Goal: Task Accomplishment & Management: Manage account settings

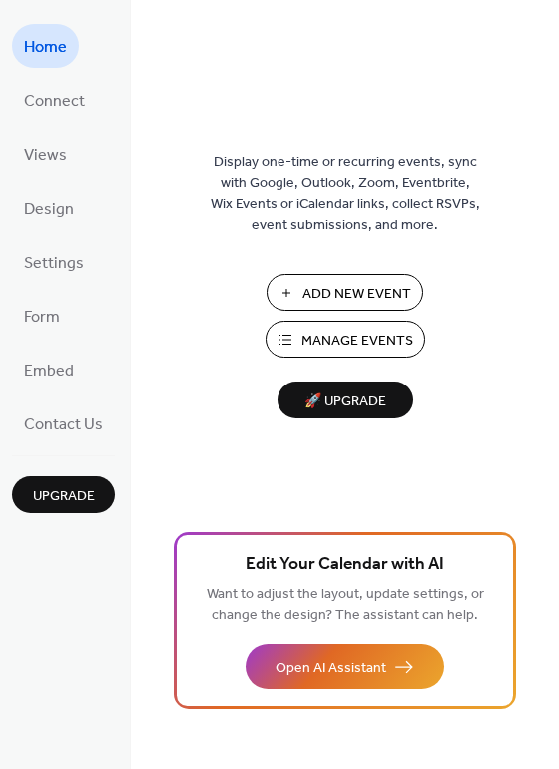
click at [353, 331] on span "Manage Events" at bounding box center [358, 341] width 112 height 21
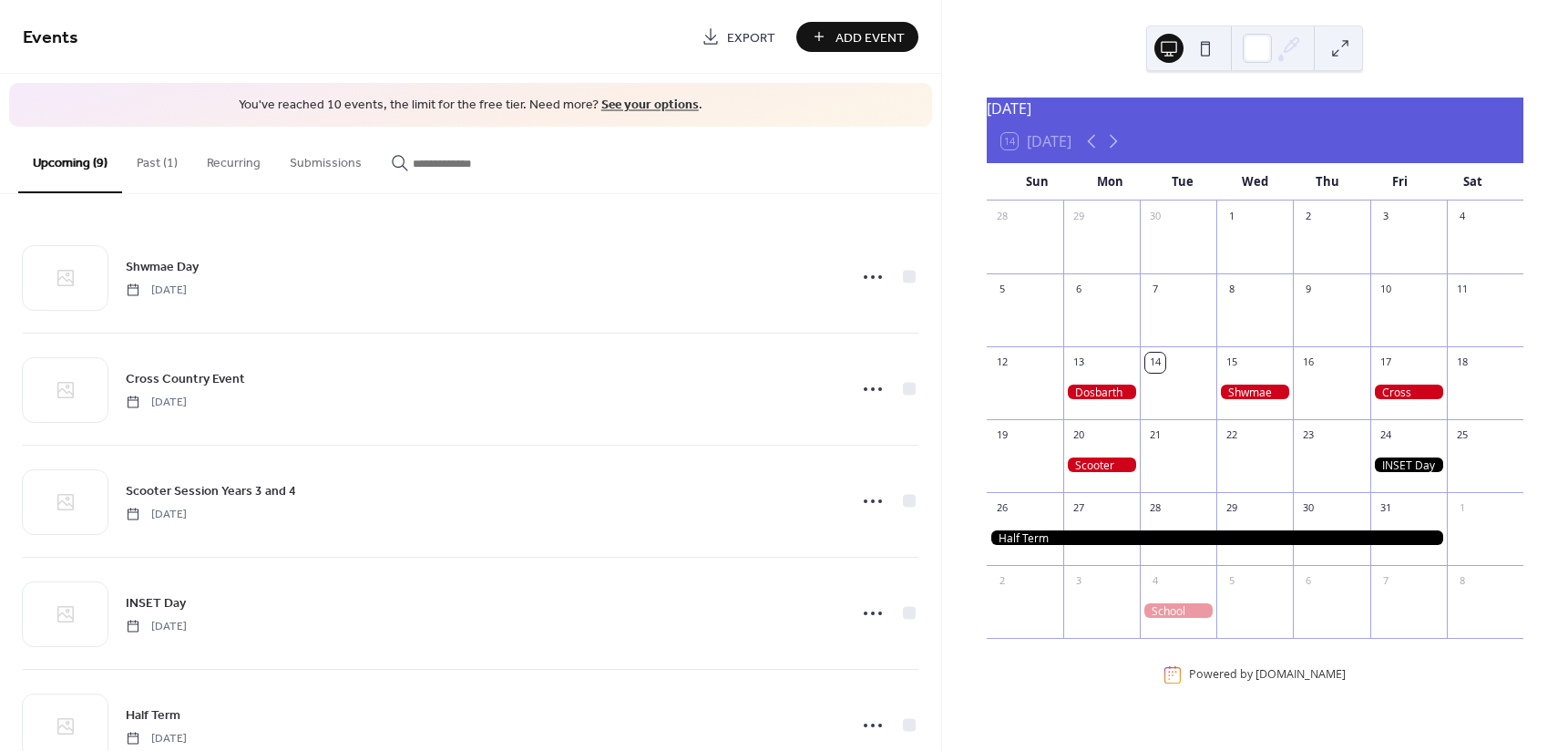
click at [1104, 399] on div at bounding box center [1101, 391] width 77 height 16
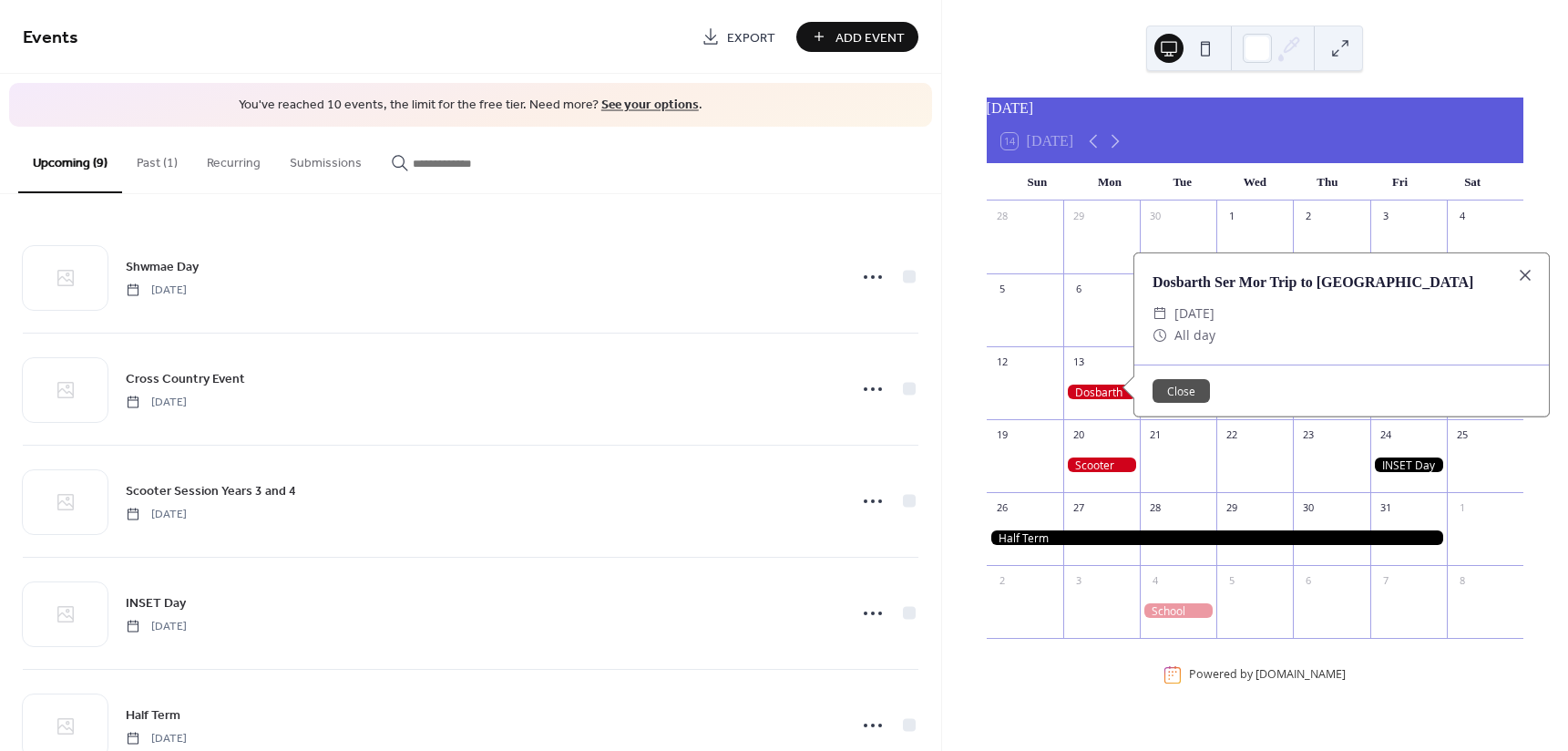
click at [150, 161] on button "Past (1)" at bounding box center [157, 159] width 70 height 65
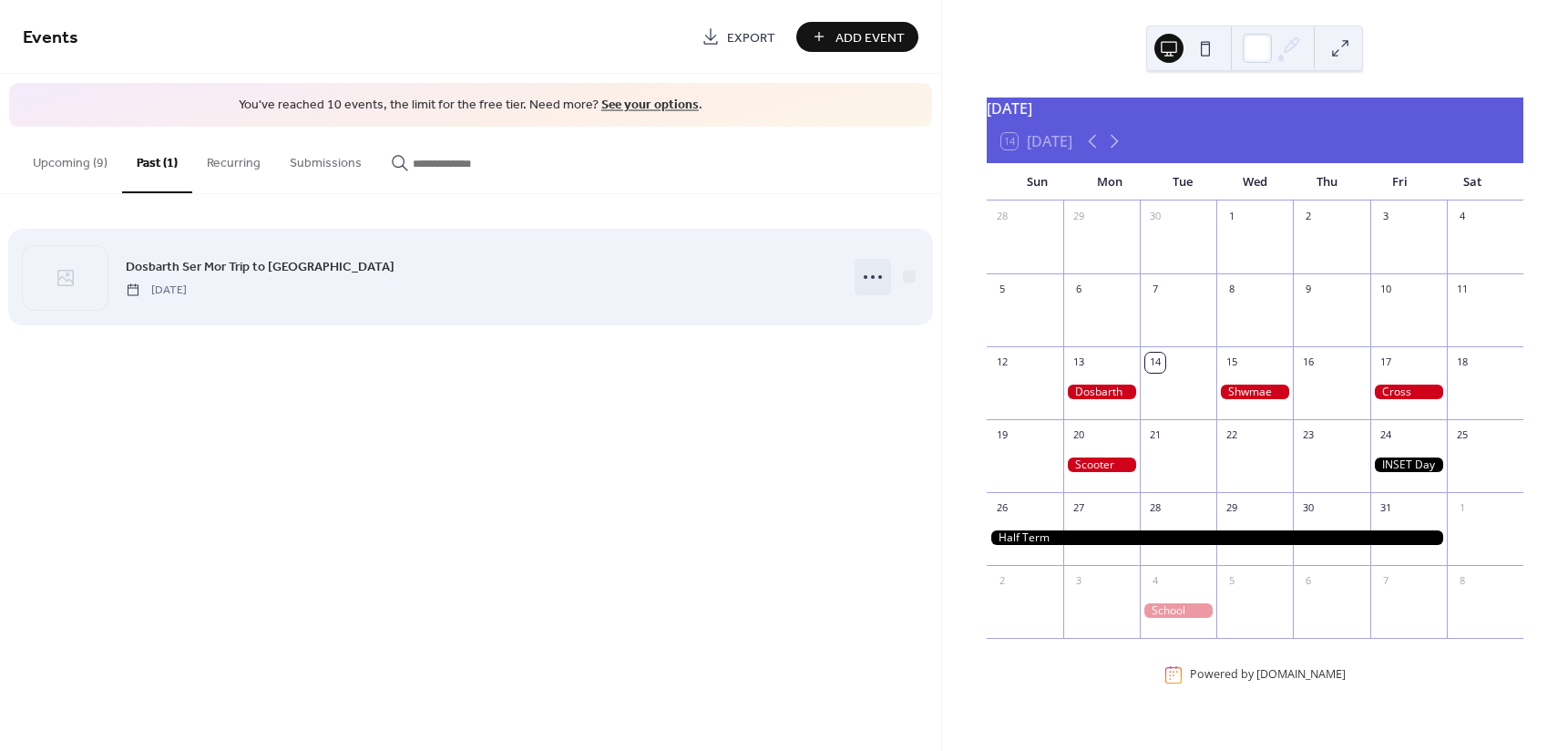
click at [872, 276] on circle at bounding box center [873, 277] width 4 height 4
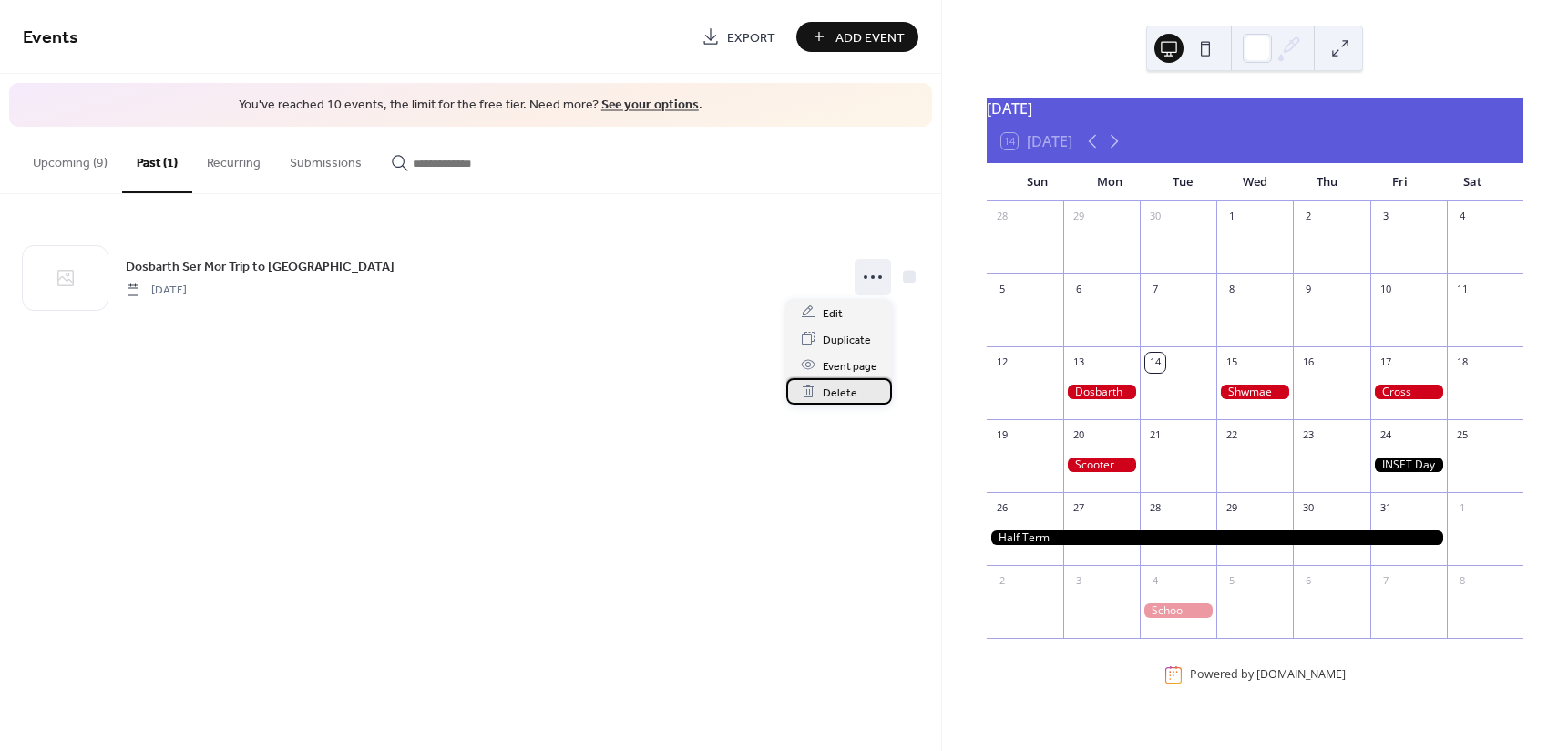
click at [826, 391] on span "Delete" at bounding box center [840, 391] width 35 height 19
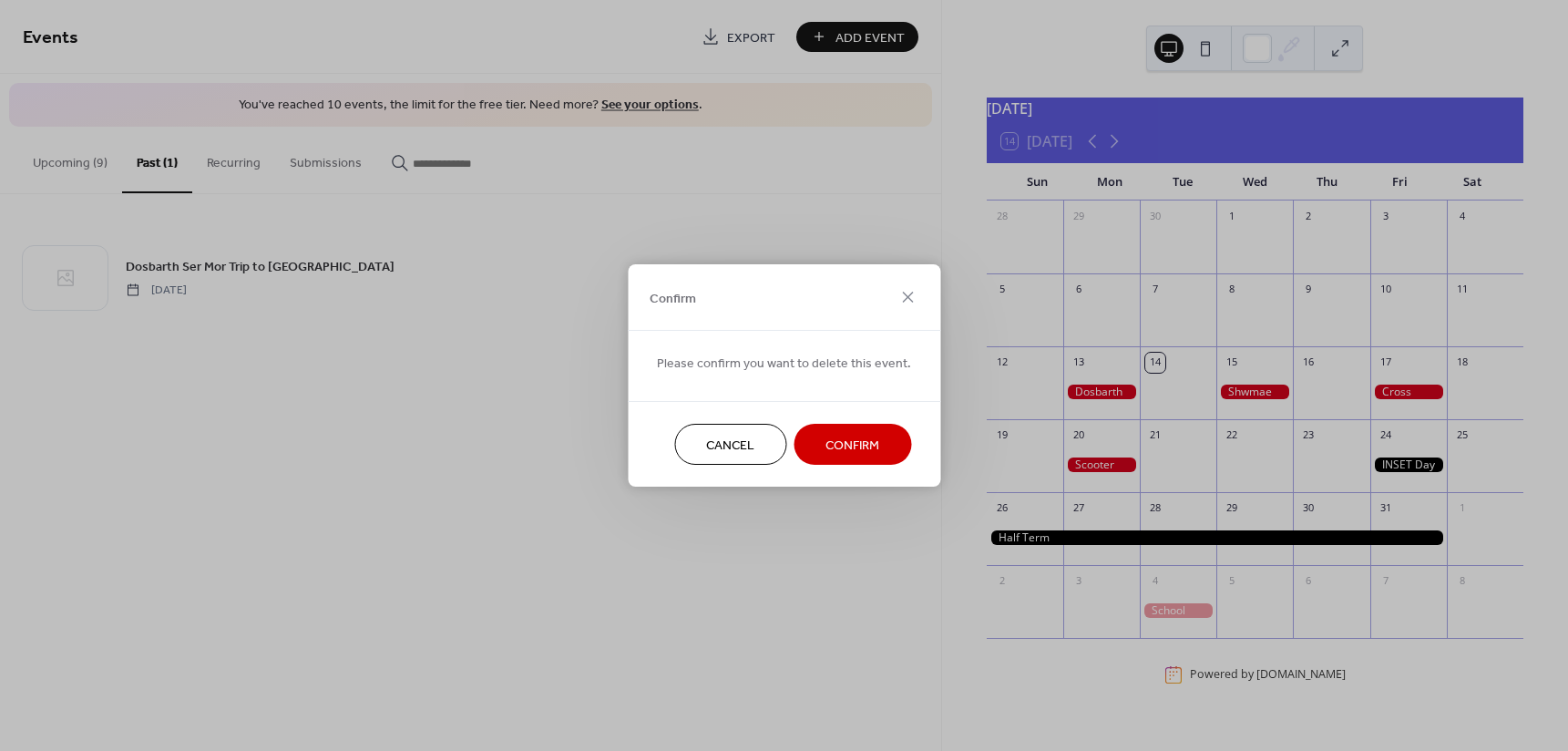
click at [835, 443] on span "Confirm" at bounding box center [852, 445] width 54 height 19
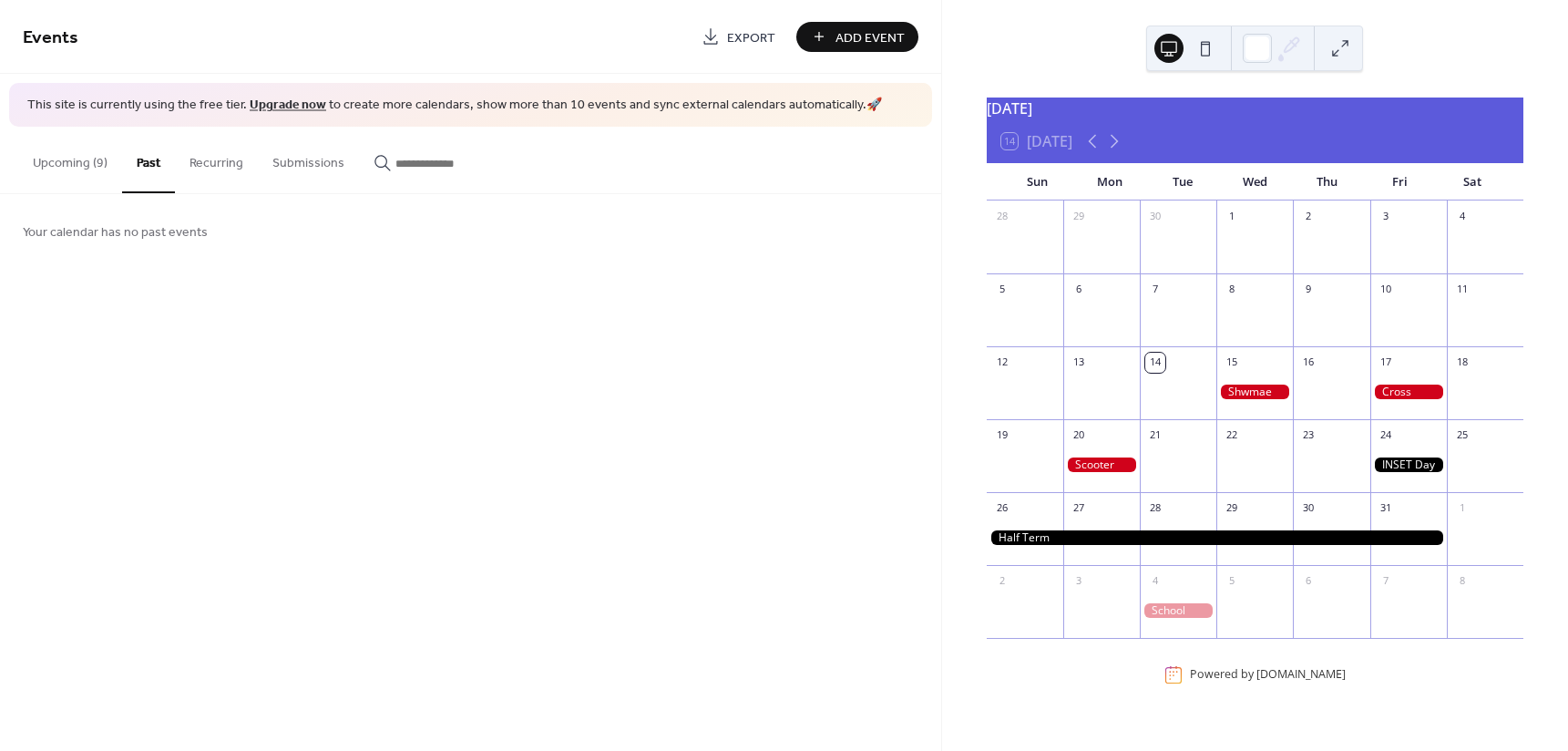
click at [1387, 400] on div at bounding box center [1408, 391] width 77 height 16
click at [1327, 290] on div at bounding box center [1339, 277] width 26 height 26
click at [858, 28] on span "Add Event" at bounding box center [870, 37] width 69 height 19
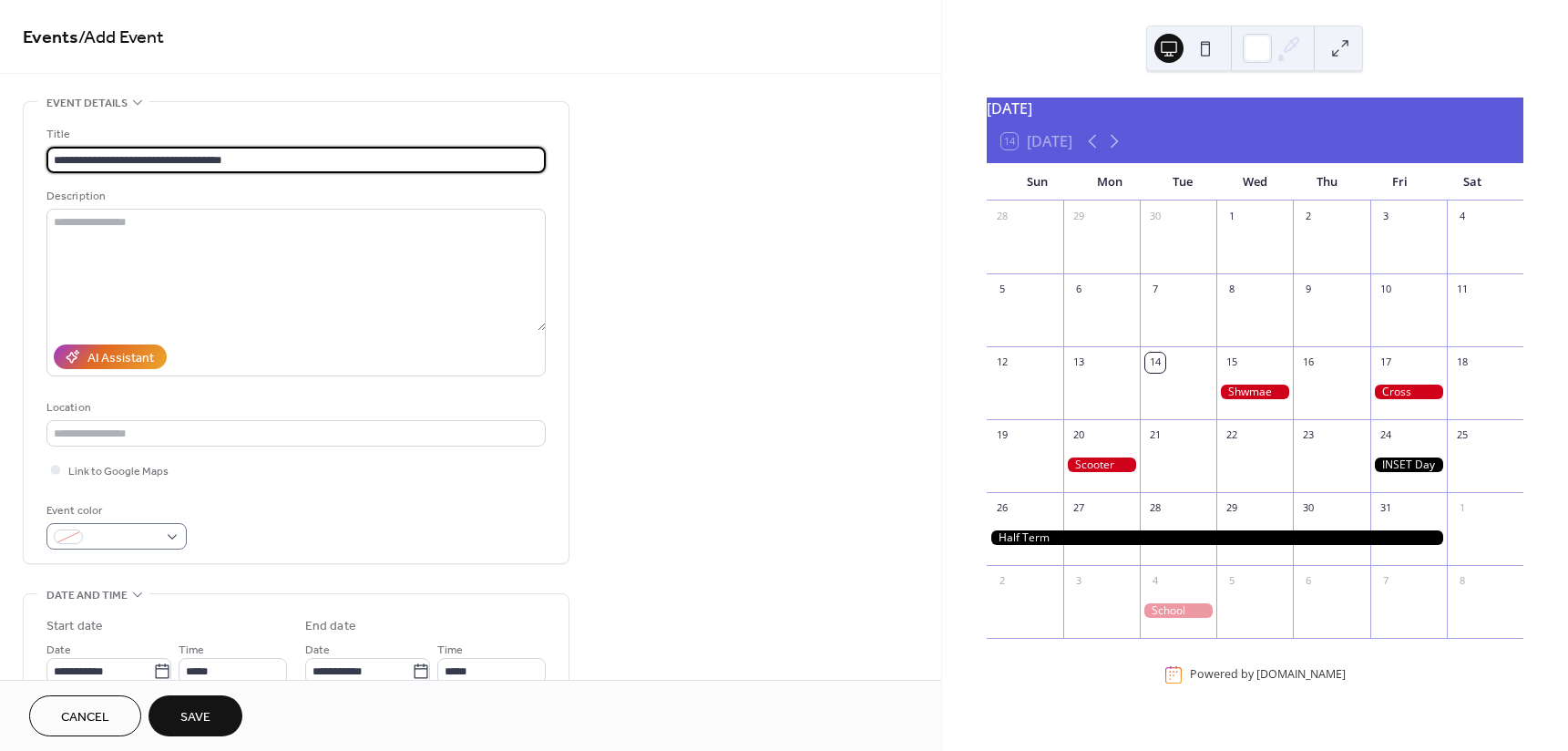
type input "**********"
click at [98, 531] on span at bounding box center [124, 537] width 67 height 19
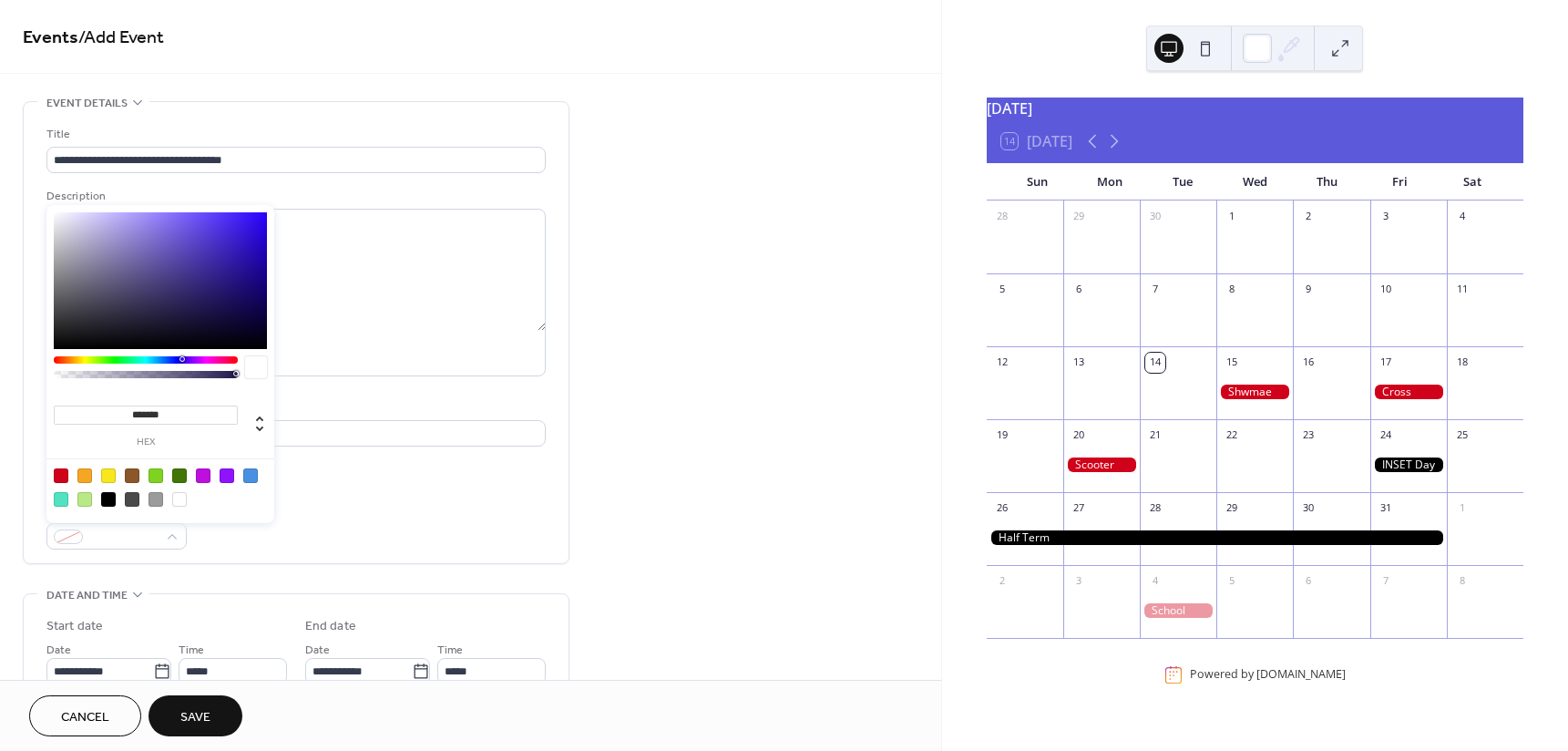
click at [57, 471] on div at bounding box center [61, 475] width 15 height 15
type input "*******"
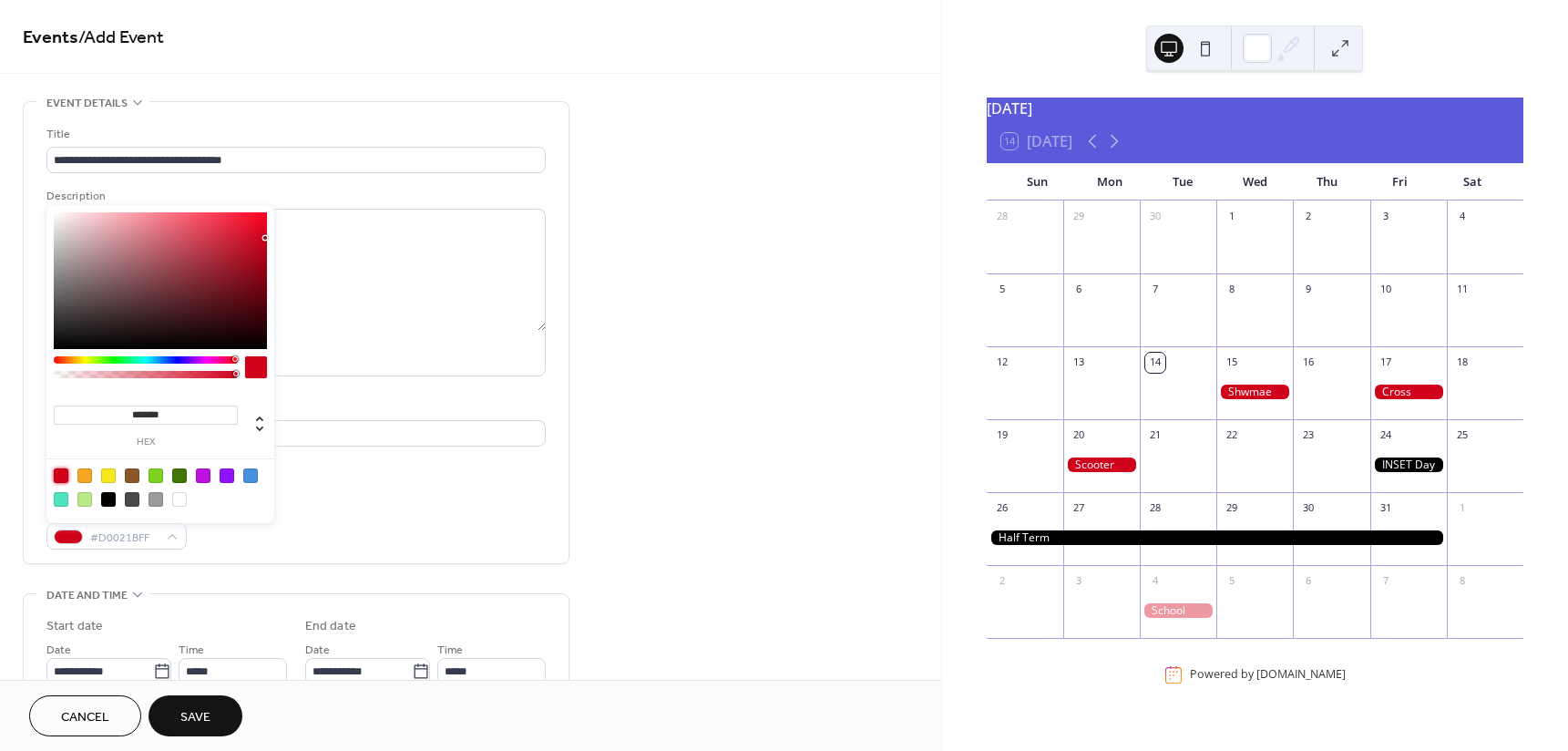
scroll to position [183, 0]
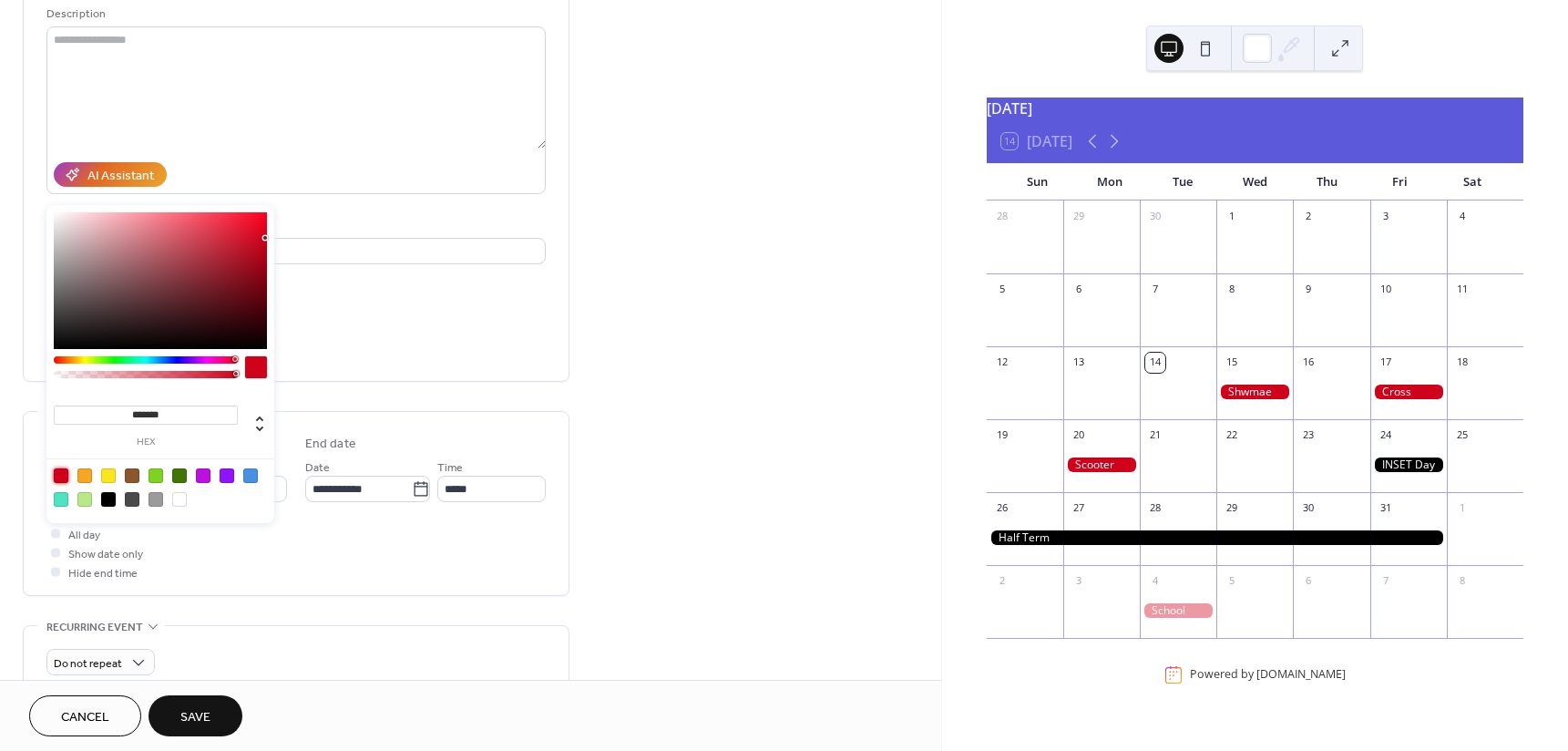
click at [158, 561] on div "All day Show date only Hide end time" at bounding box center [296, 552] width 499 height 57
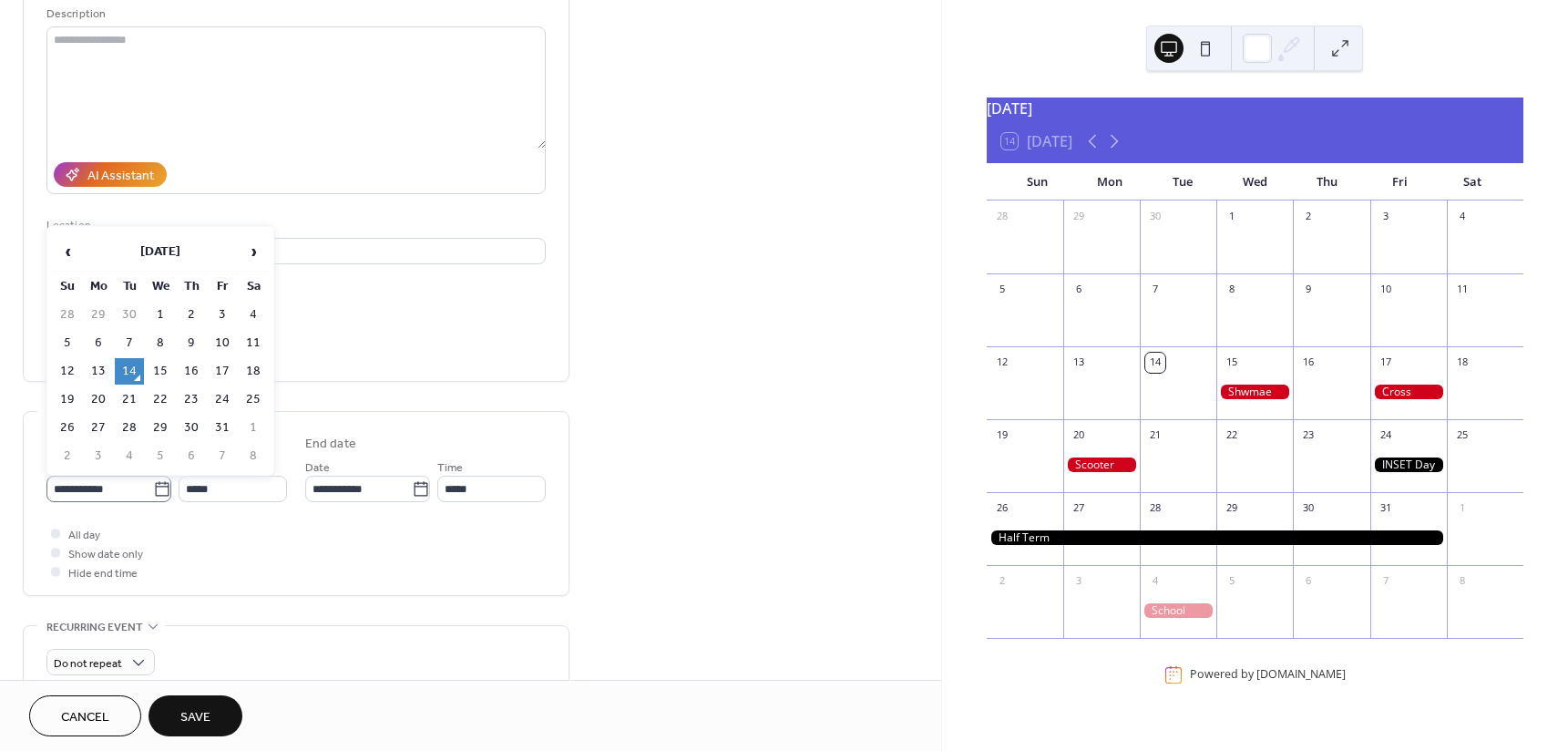
click at [162, 485] on icon at bounding box center [161, 488] width 14 height 15
click at [153, 485] on input "**********" at bounding box center [99, 488] width 107 height 26
click at [90, 402] on td "20" at bounding box center [99, 399] width 29 height 26
type input "**********"
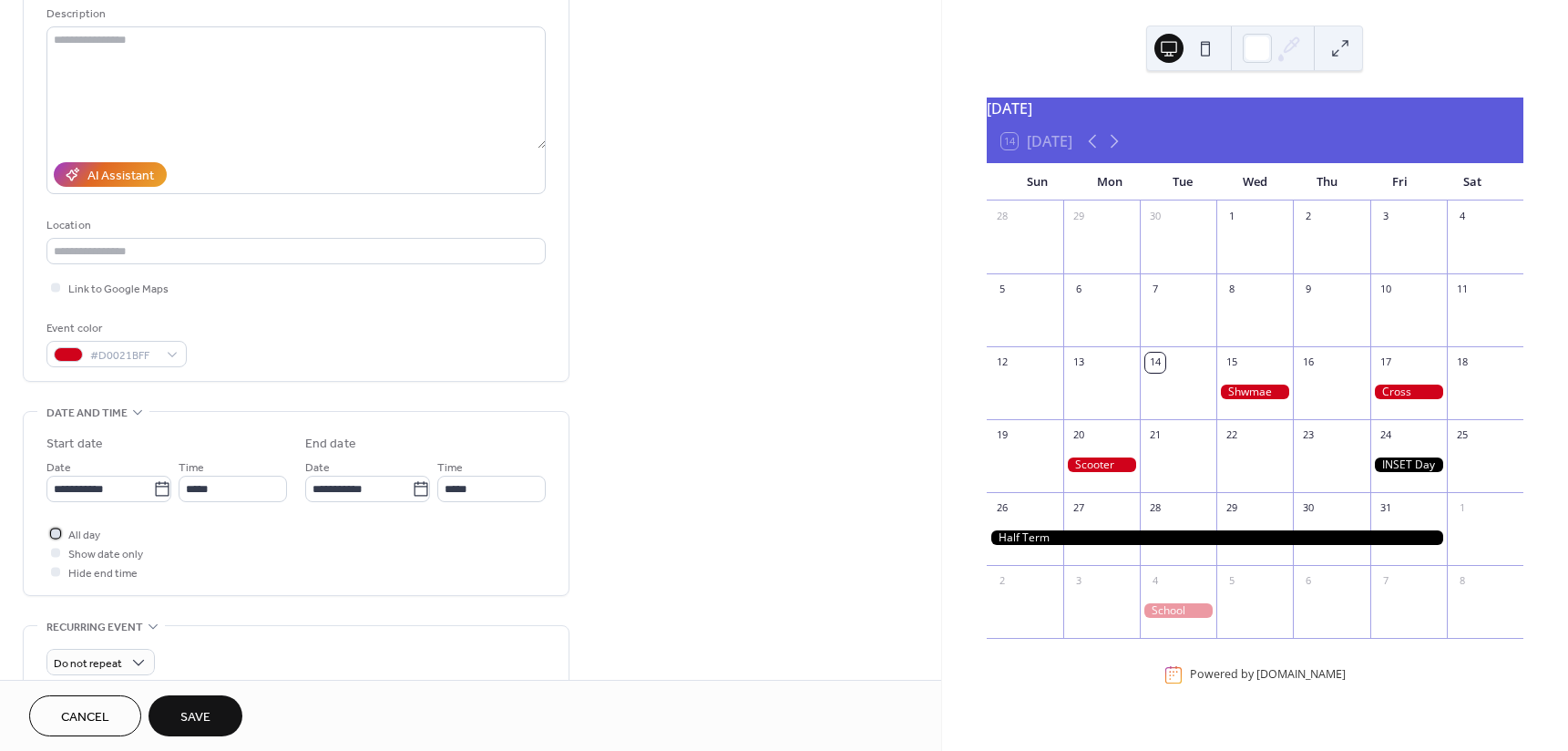
click at [57, 532] on div at bounding box center [56, 533] width 9 height 9
click at [178, 706] on button "Save" at bounding box center [195, 715] width 94 height 41
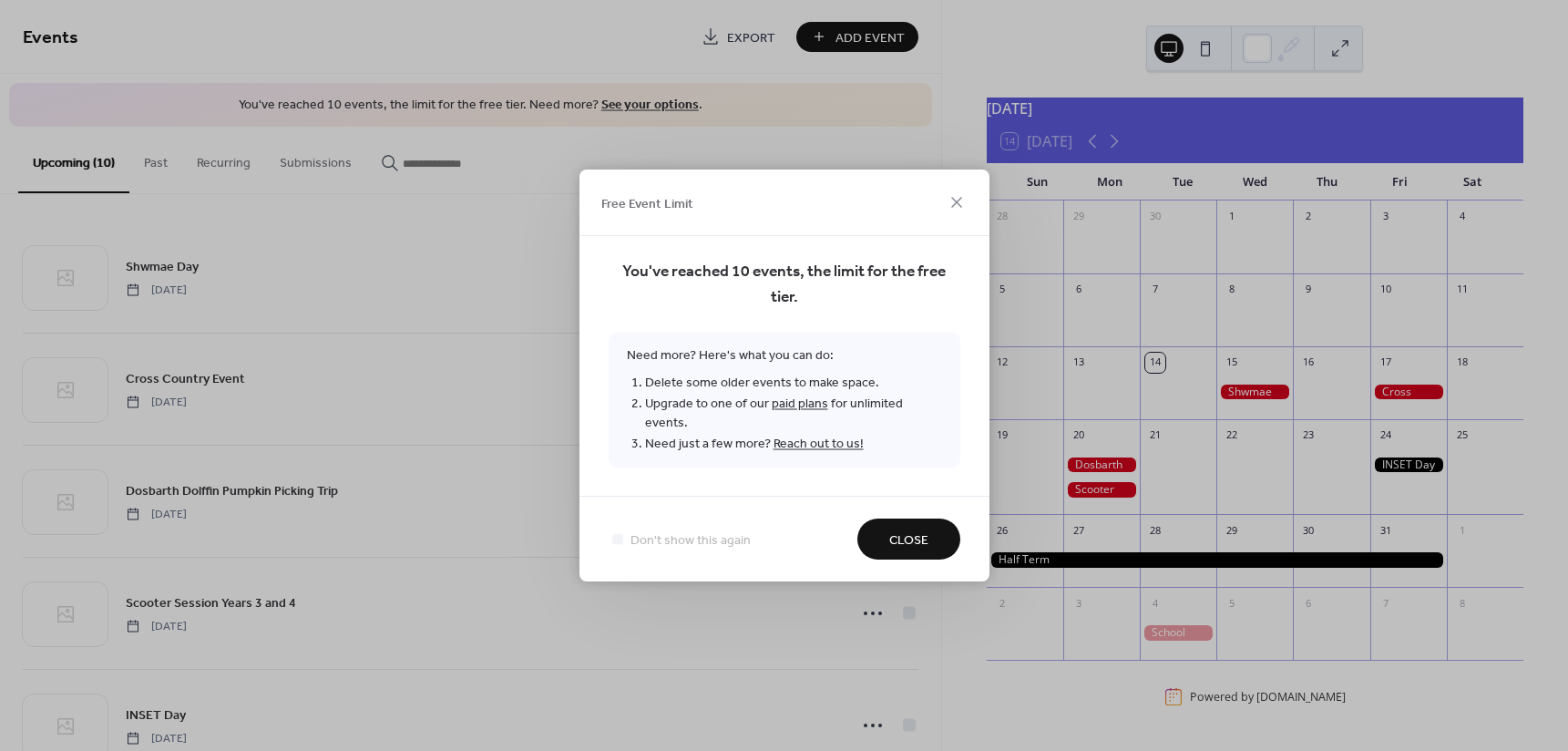
click at [907, 531] on span "Close" at bounding box center [909, 540] width 39 height 19
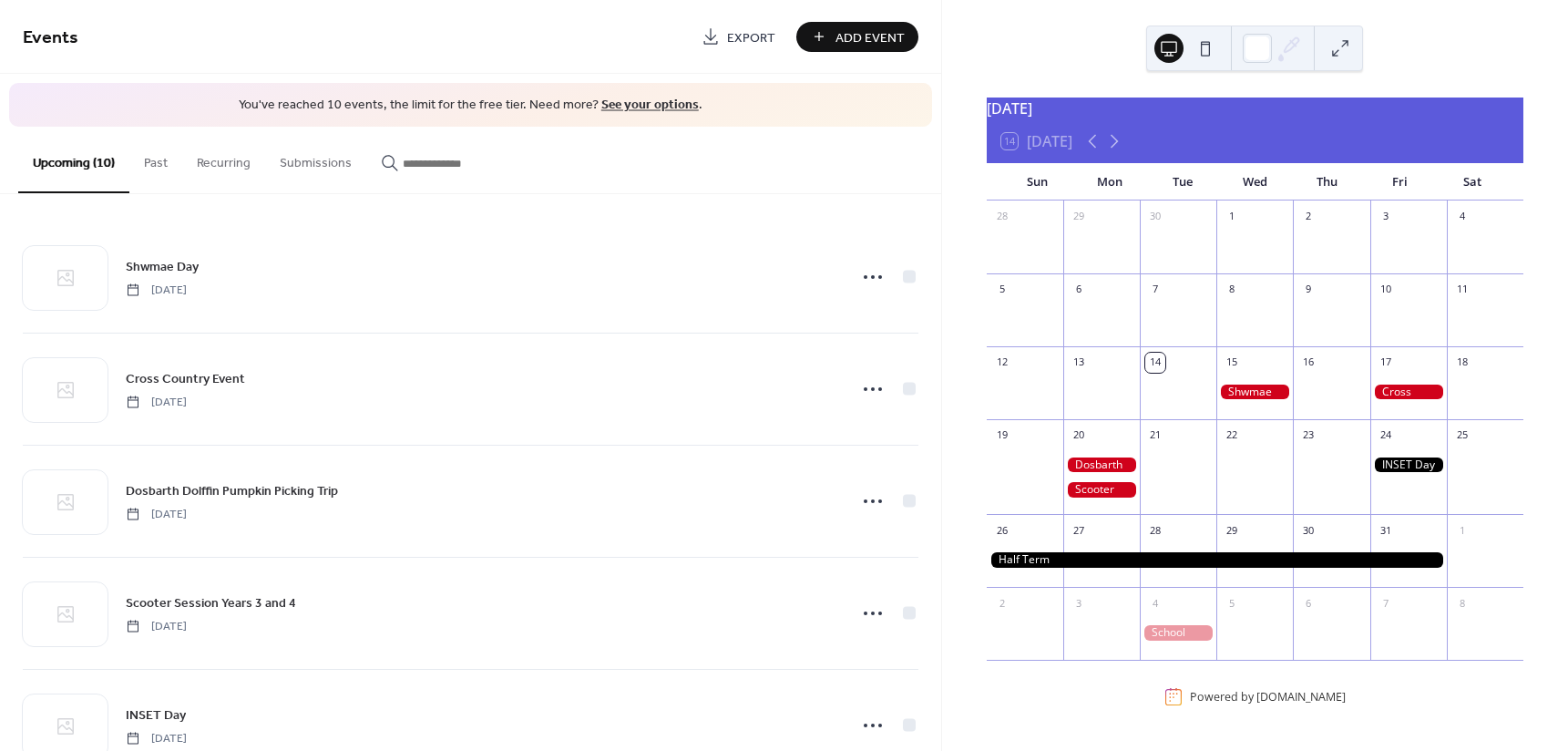
click at [1378, 399] on div at bounding box center [1408, 391] width 77 height 16
click at [1320, 283] on div at bounding box center [1330, 276] width 26 height 26
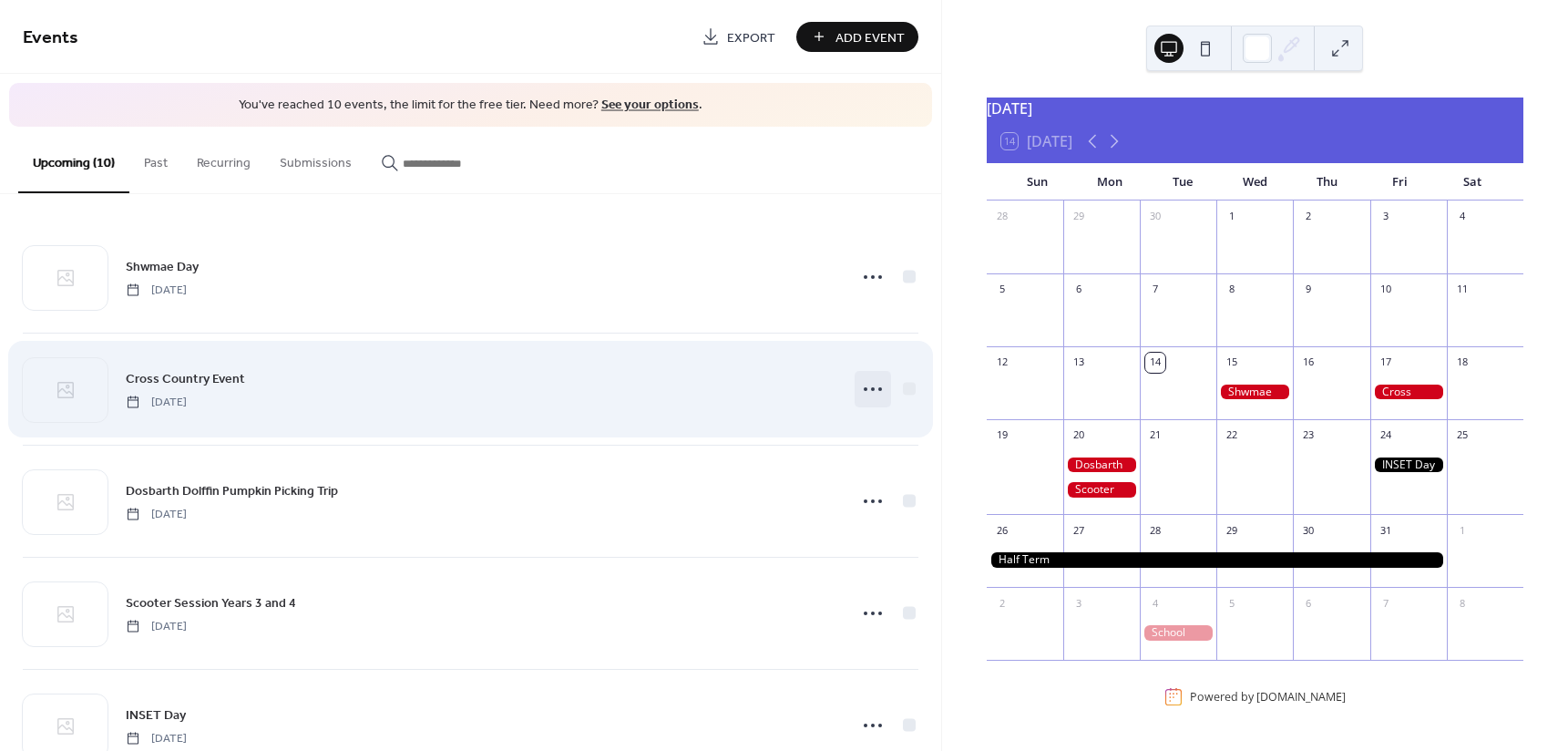
click at [865, 387] on icon at bounding box center [873, 389] width 29 height 29
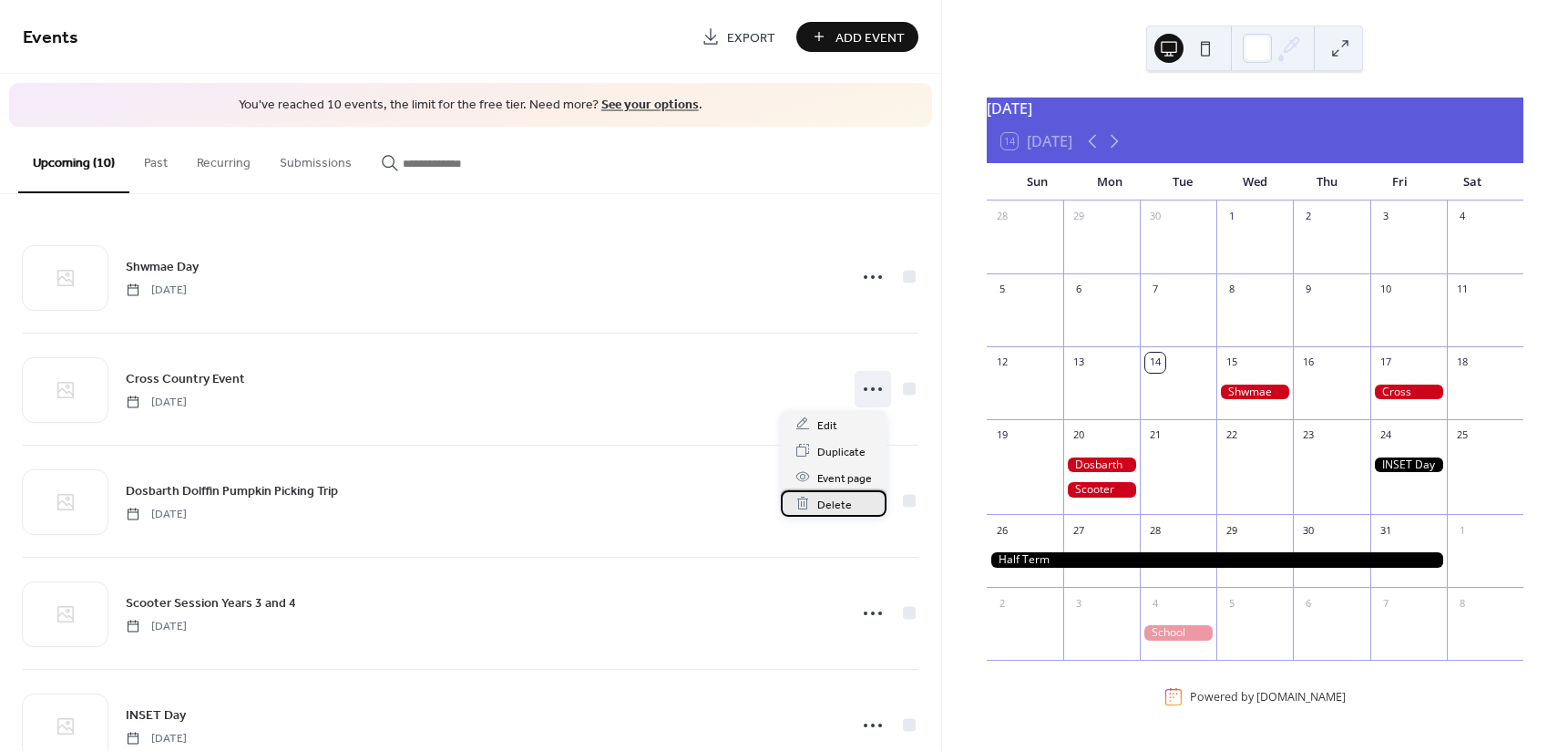
click at [833, 502] on span "Delete" at bounding box center [835, 504] width 35 height 19
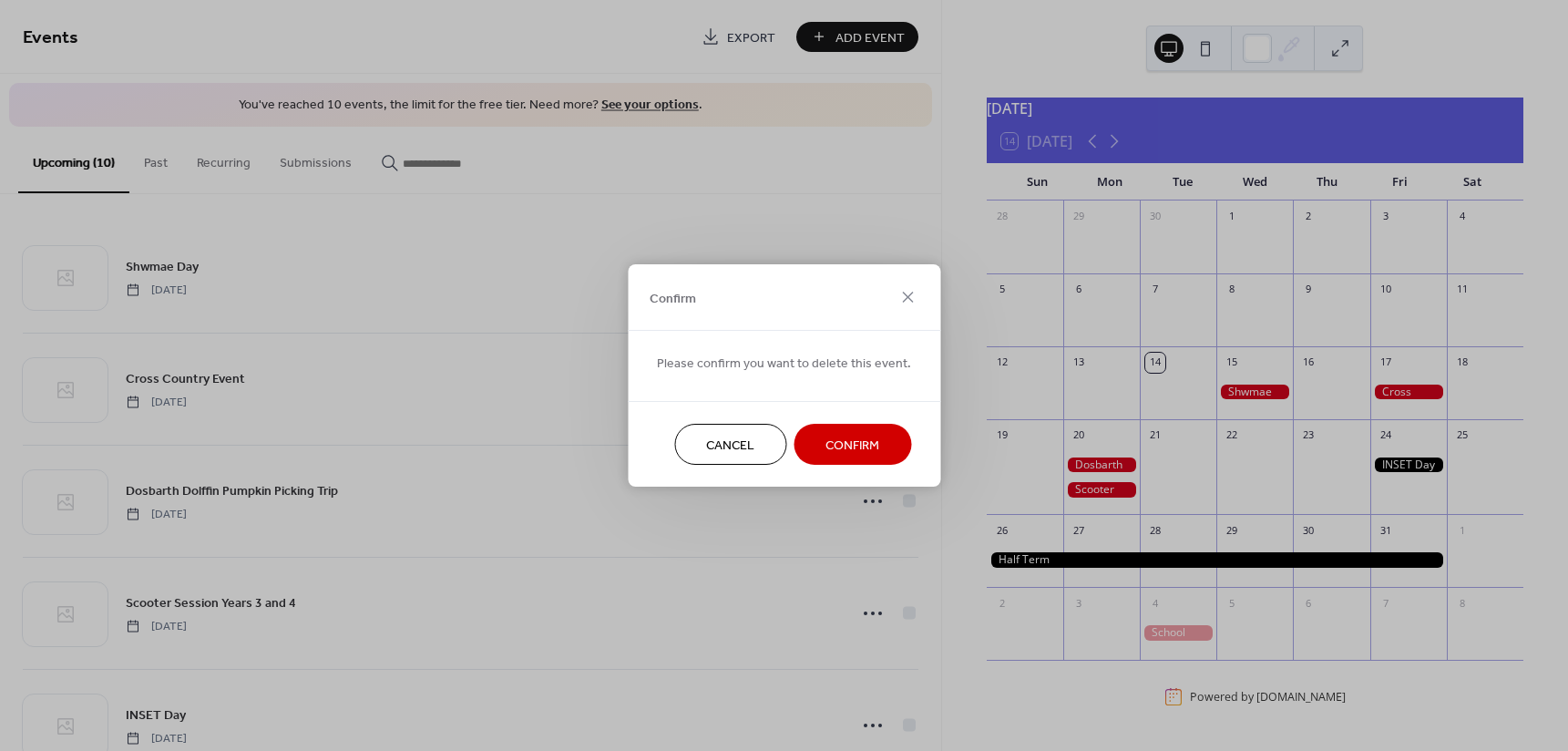
click at [839, 454] on span "Confirm" at bounding box center [852, 445] width 54 height 19
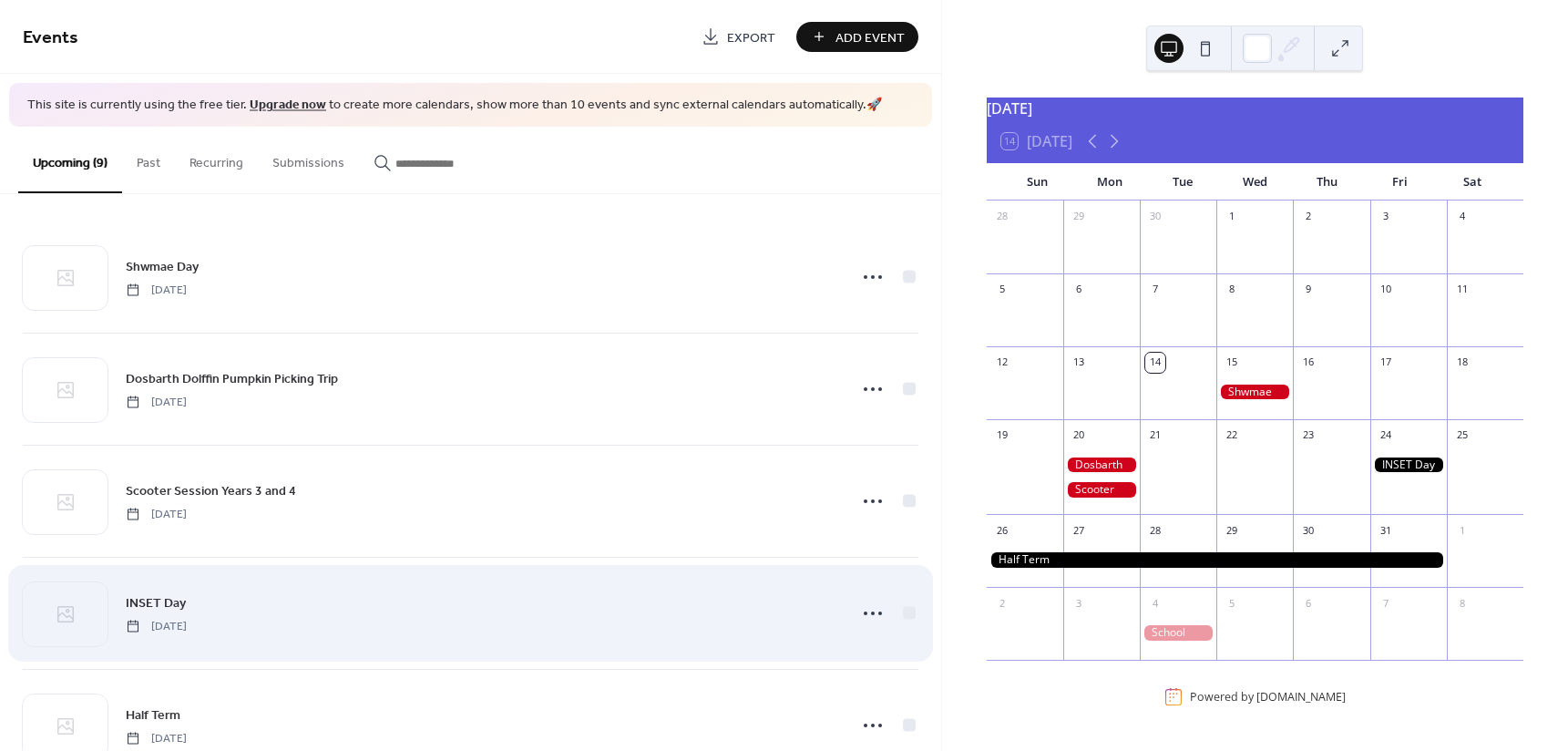
scroll to position [183, 0]
